Goal: Check status: Check status

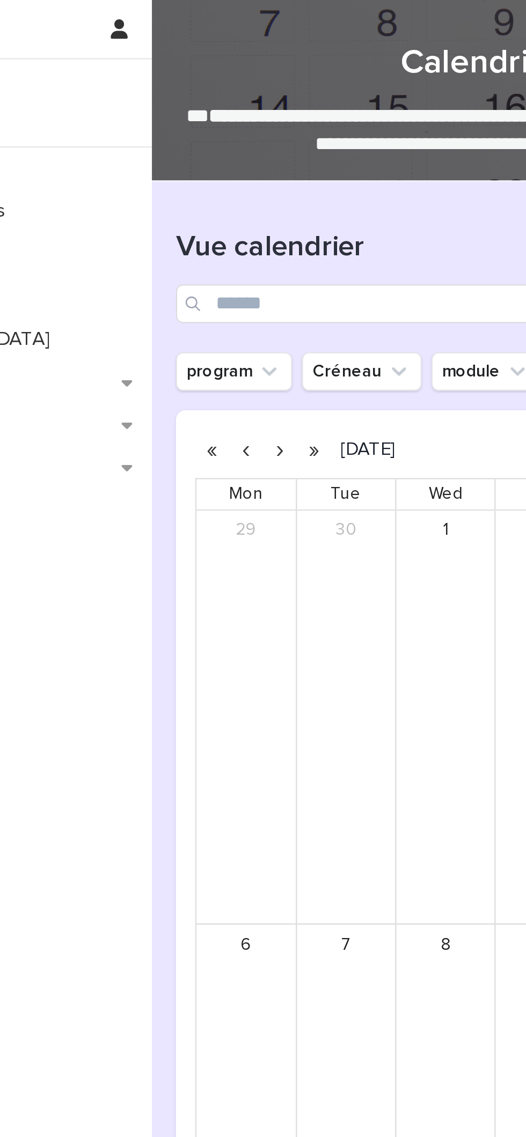
click at [248, 197] on button "button" at bounding box center [248, 199] width 15 height 17
click at [233, 200] on button "button" at bounding box center [233, 199] width 15 height 17
click at [233, 199] on button "button" at bounding box center [233, 199] width 15 height 17
click at [226, 202] on button "button" at bounding box center [233, 199] width 15 height 17
click at [226, 199] on button "button" at bounding box center [218, 199] width 15 height 17
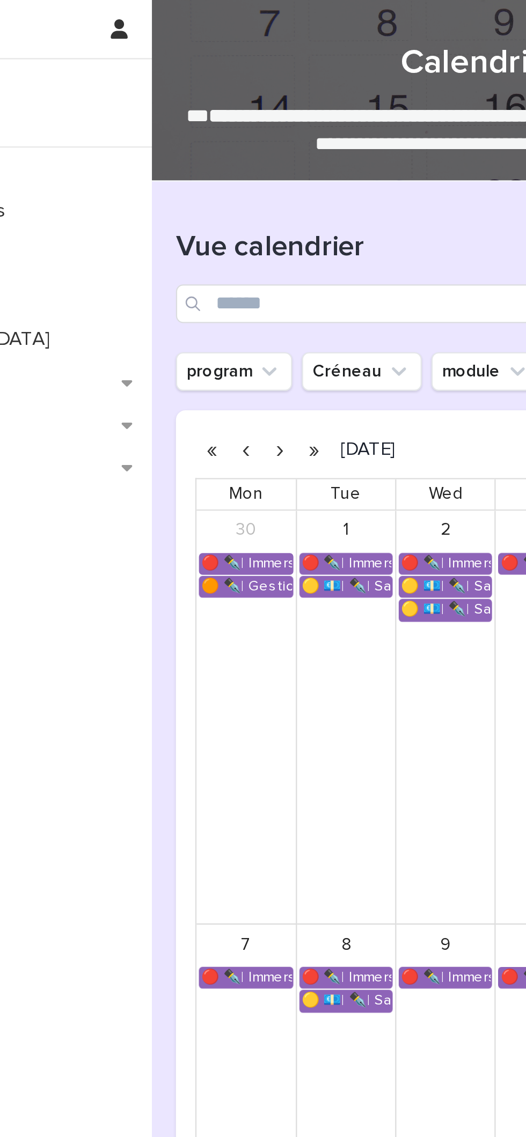
click at [233, 201] on button "button" at bounding box center [233, 199] width 15 height 17
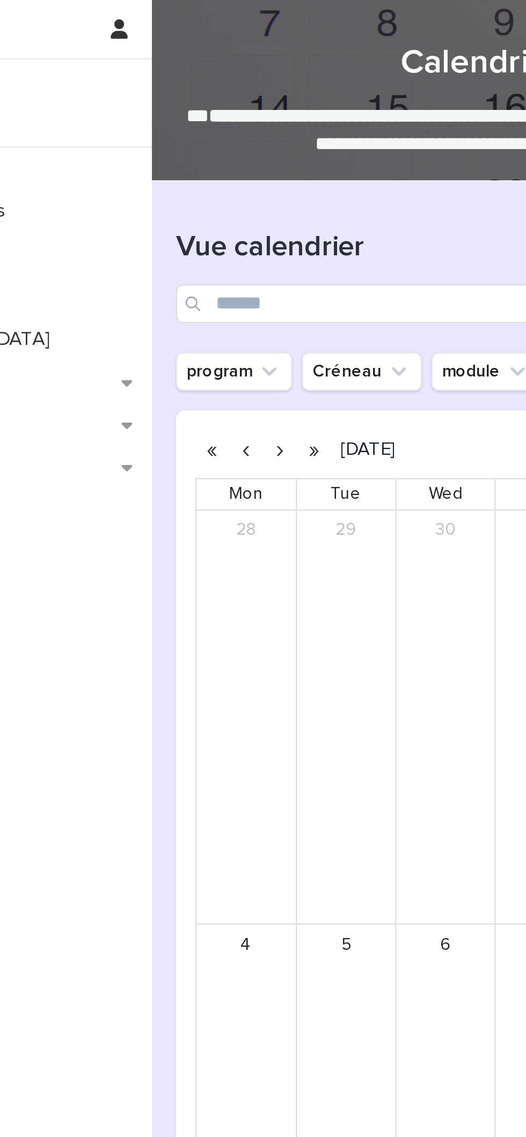
click at [227, 199] on button "button" at bounding box center [233, 199] width 15 height 17
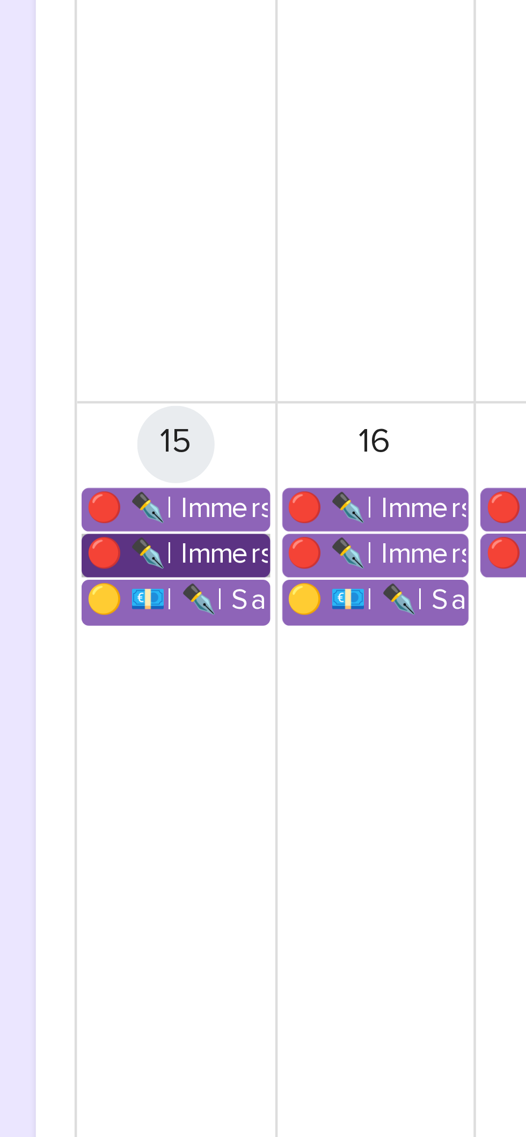
click at [230, 605] on link "🔴 ✒️| Immersion Entreprise - Immersion tutorée" at bounding box center [219, 608] width 42 height 10
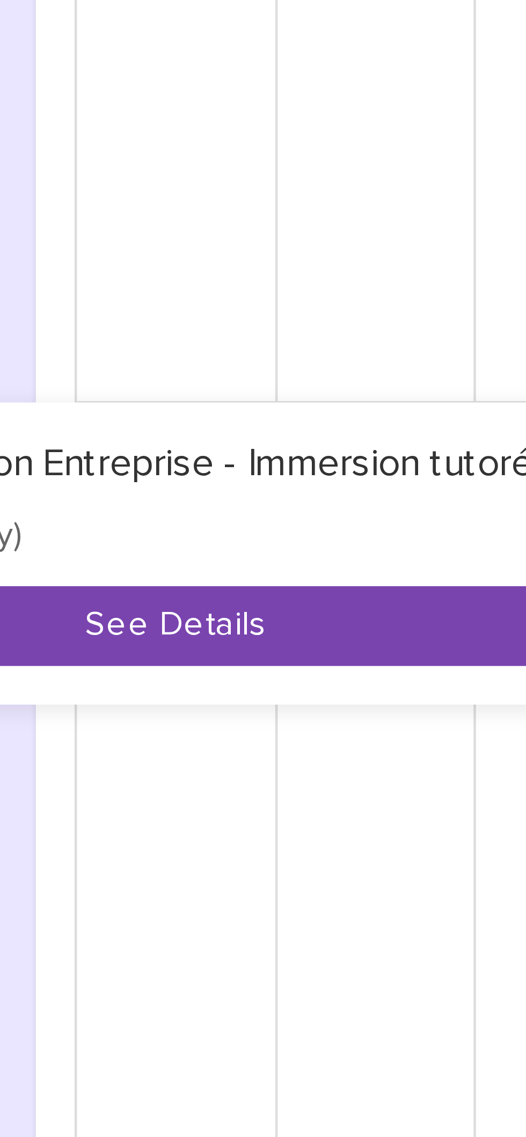
click at [251, 624] on button "See Details" at bounding box center [219, 624] width 194 height 18
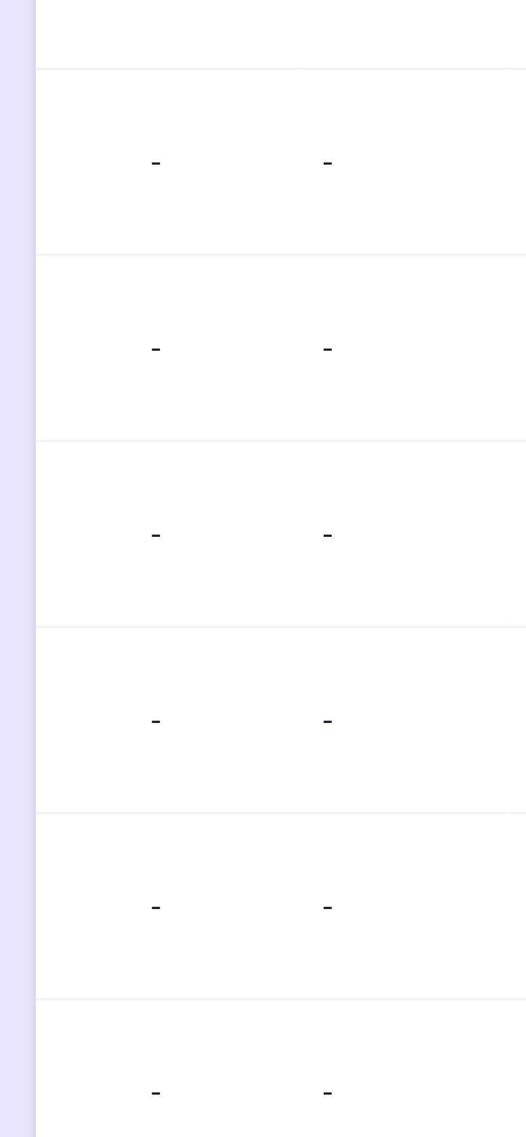
scroll to position [0, 193]
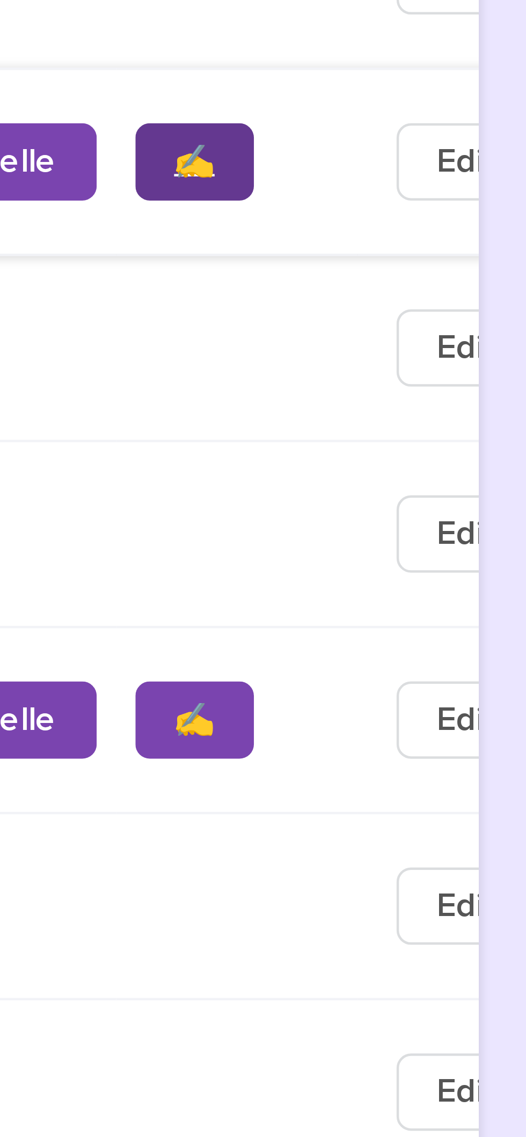
click at [447, 524] on span "✍️" at bounding box center [451, 521] width 9 height 8
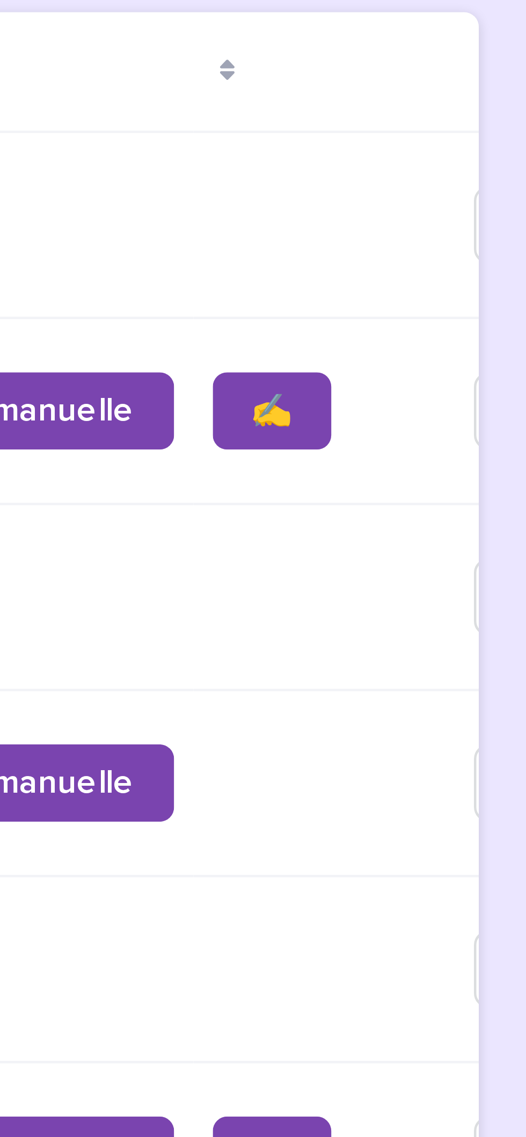
scroll to position [0, 173]
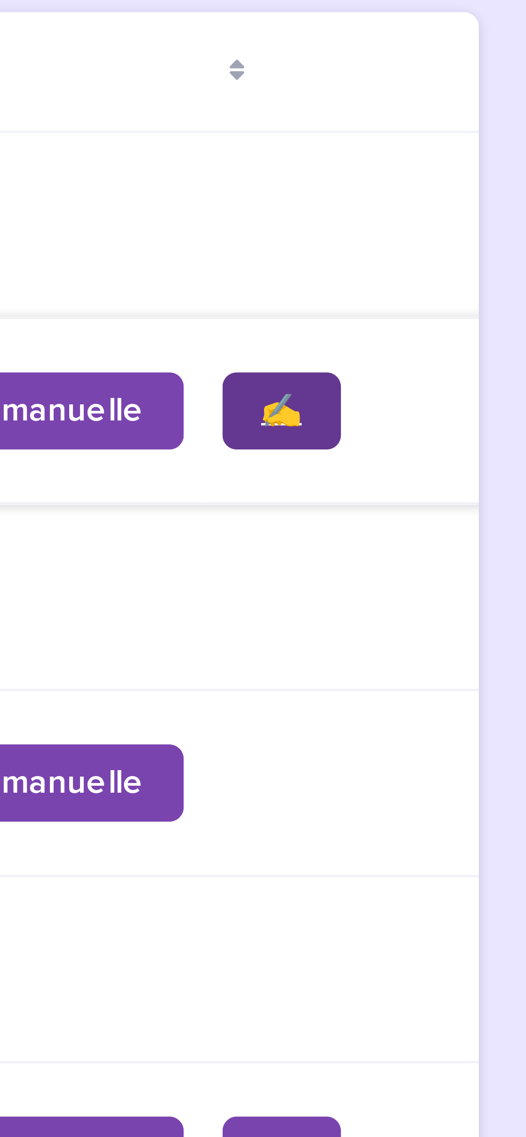
click at [467, 580] on span "✍️" at bounding box center [471, 576] width 9 height 8
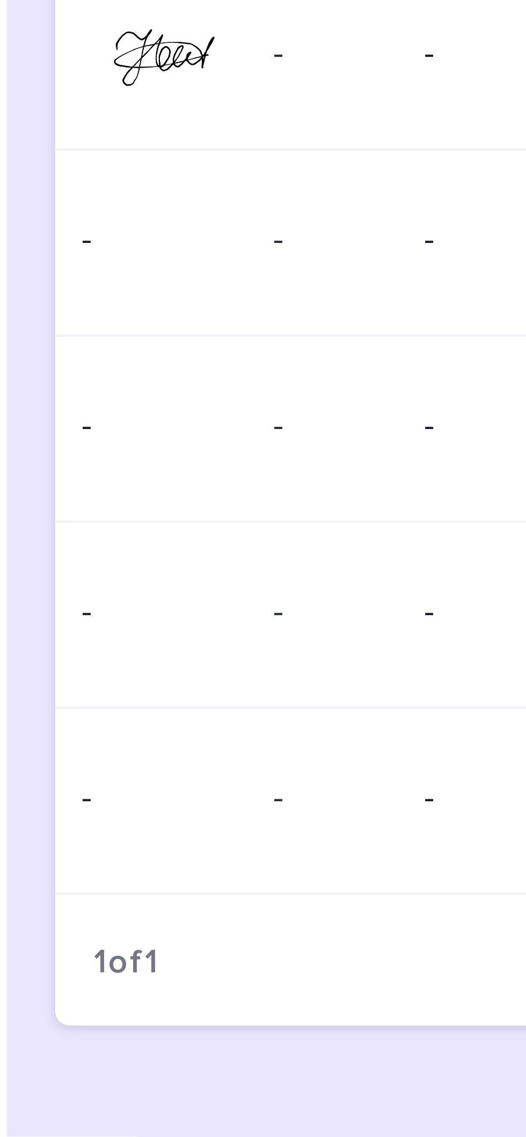
scroll to position [0, 193]
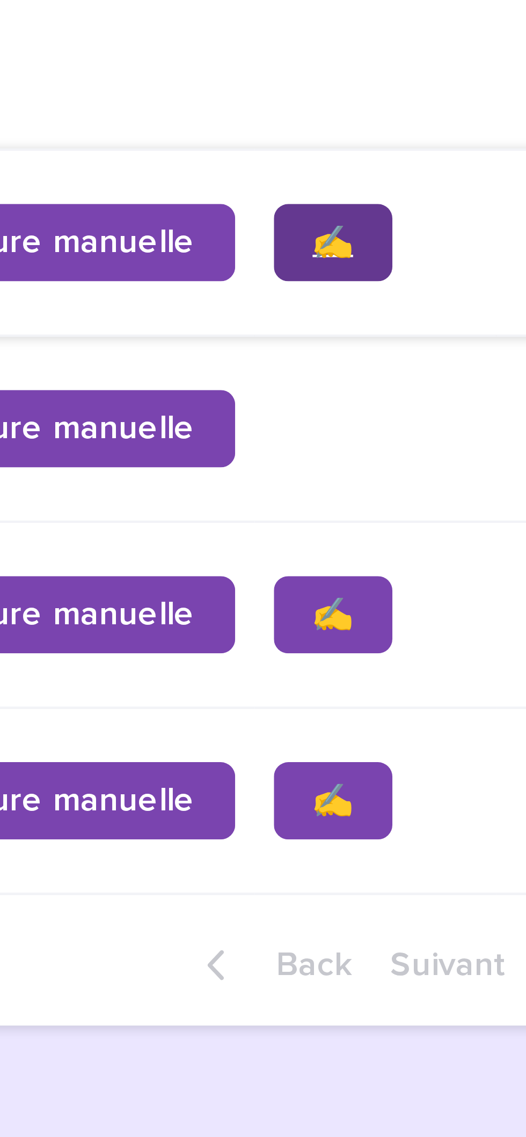
click at [447, 942] on span "✍️" at bounding box center [451, 939] width 9 height 8
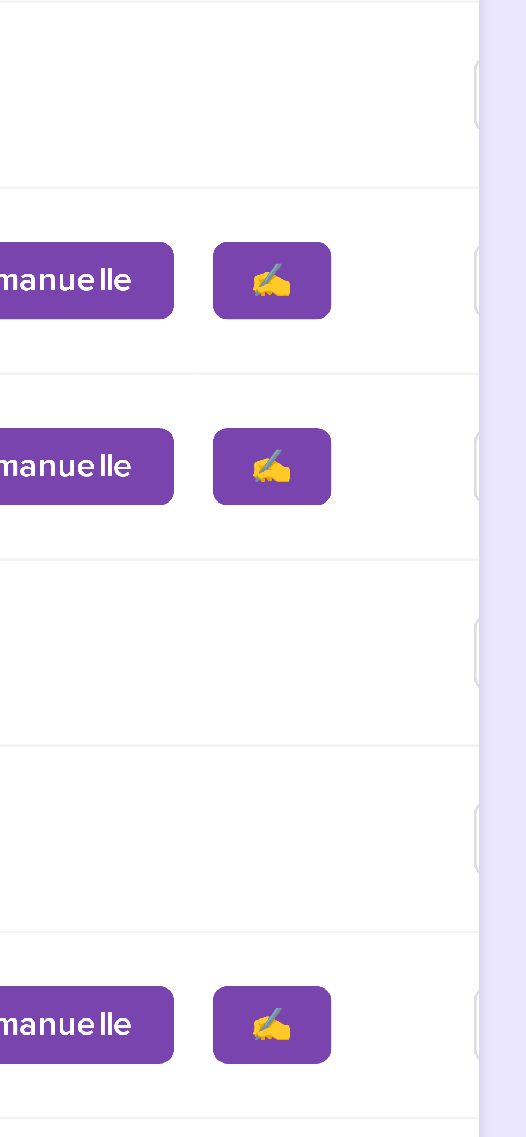
scroll to position [0, 174]
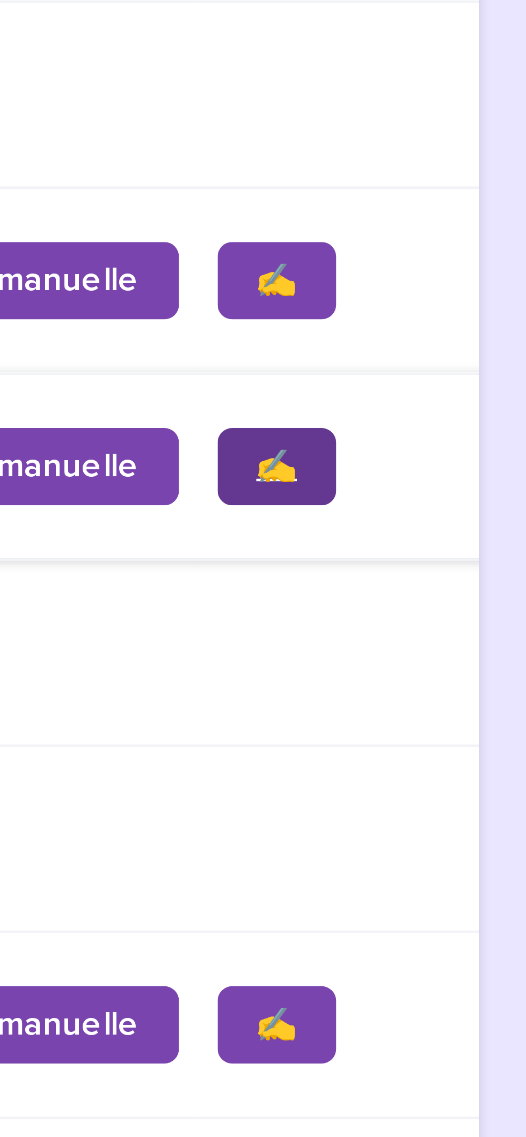
click at [465, 843] on span "✍️" at bounding box center [469, 840] width 9 height 8
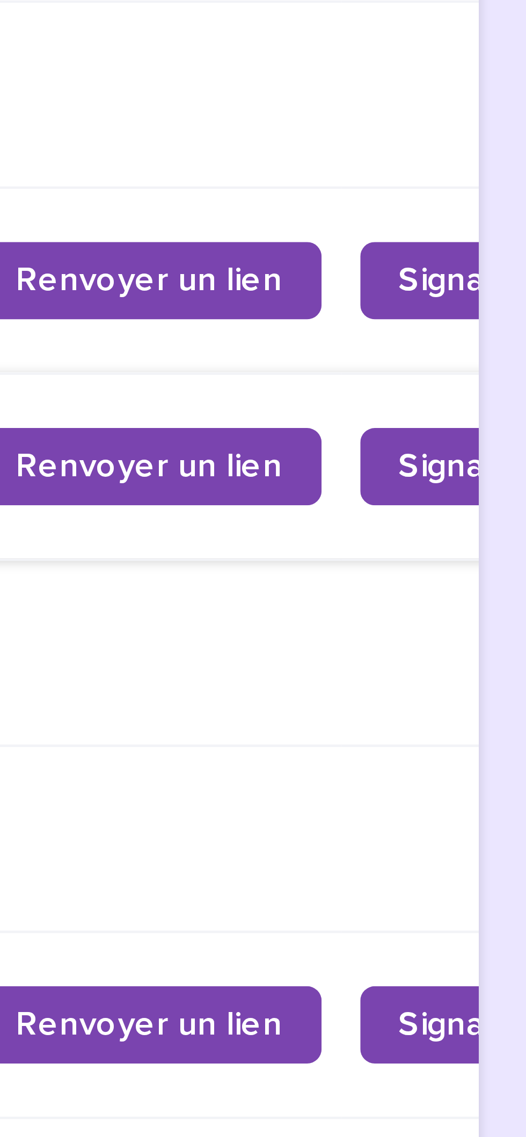
scroll to position [0, 0]
